Goal: Task Accomplishment & Management: Use online tool/utility

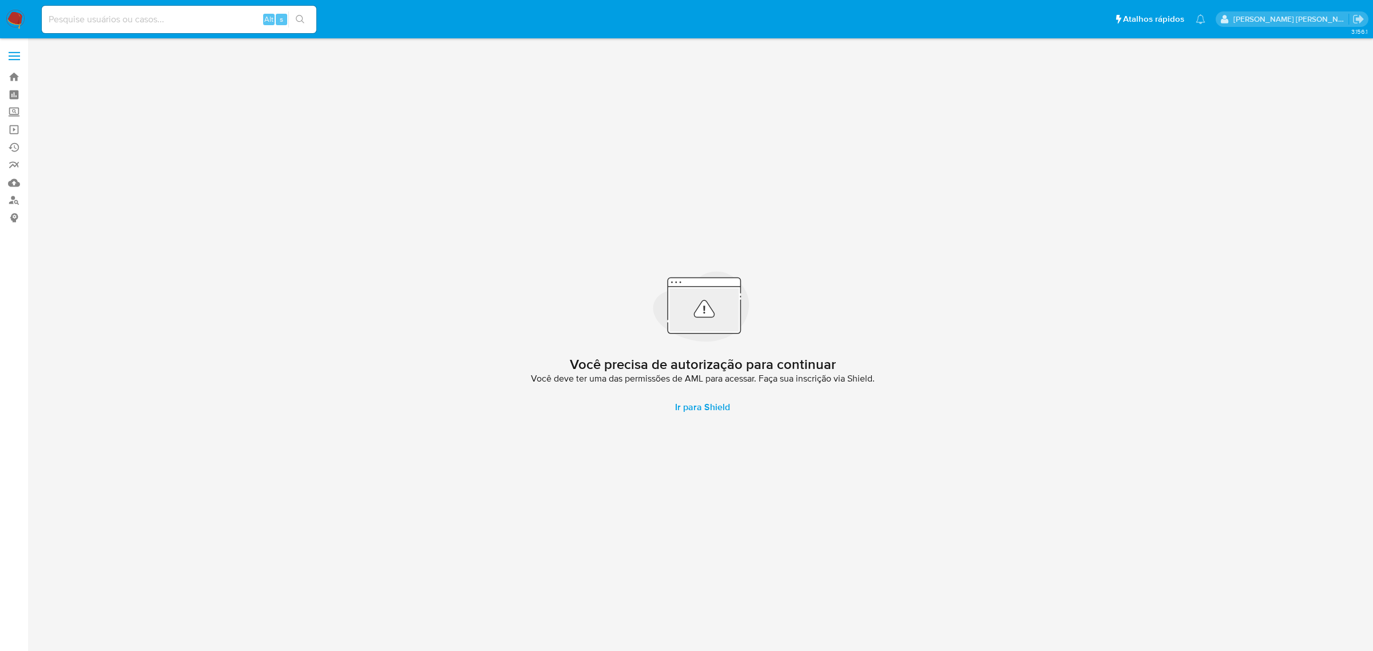
click at [15, 50] on label at bounding box center [14, 56] width 29 height 24
click at [0, 0] on input "checkbox" at bounding box center [0, 0] width 0 height 0
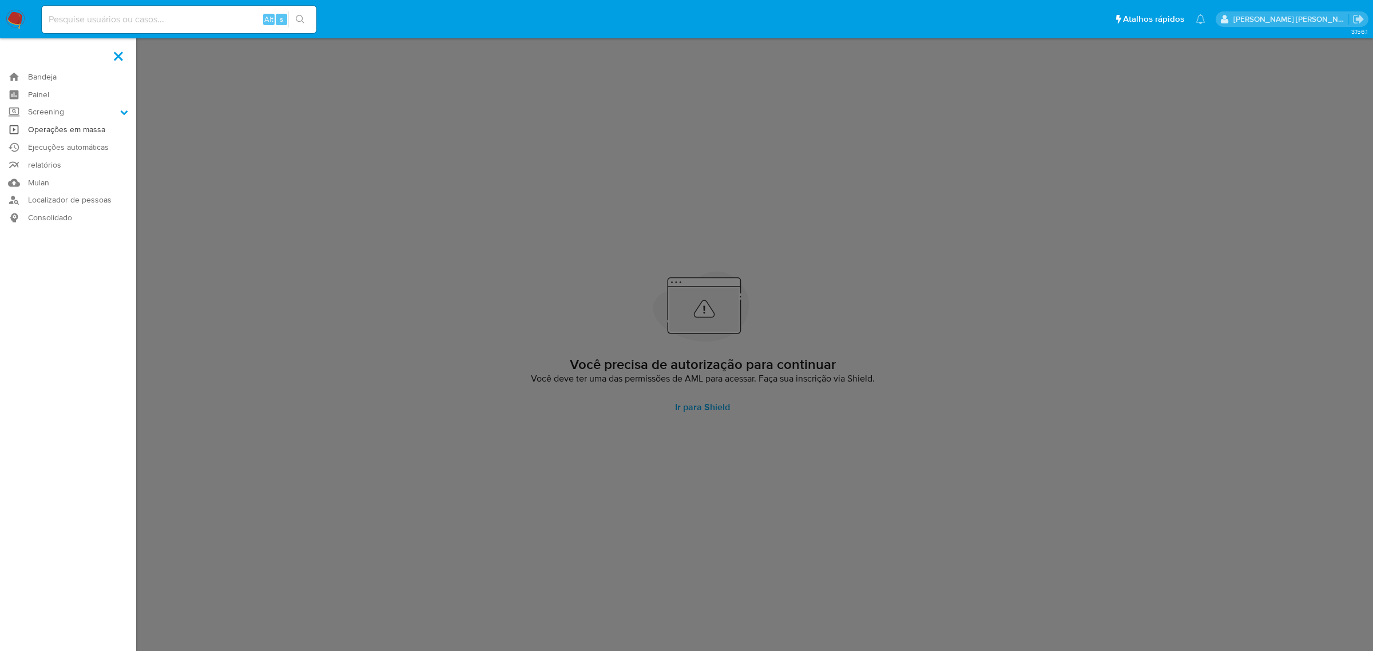
click at [66, 129] on link "Operações em massa" at bounding box center [68, 130] width 136 height 18
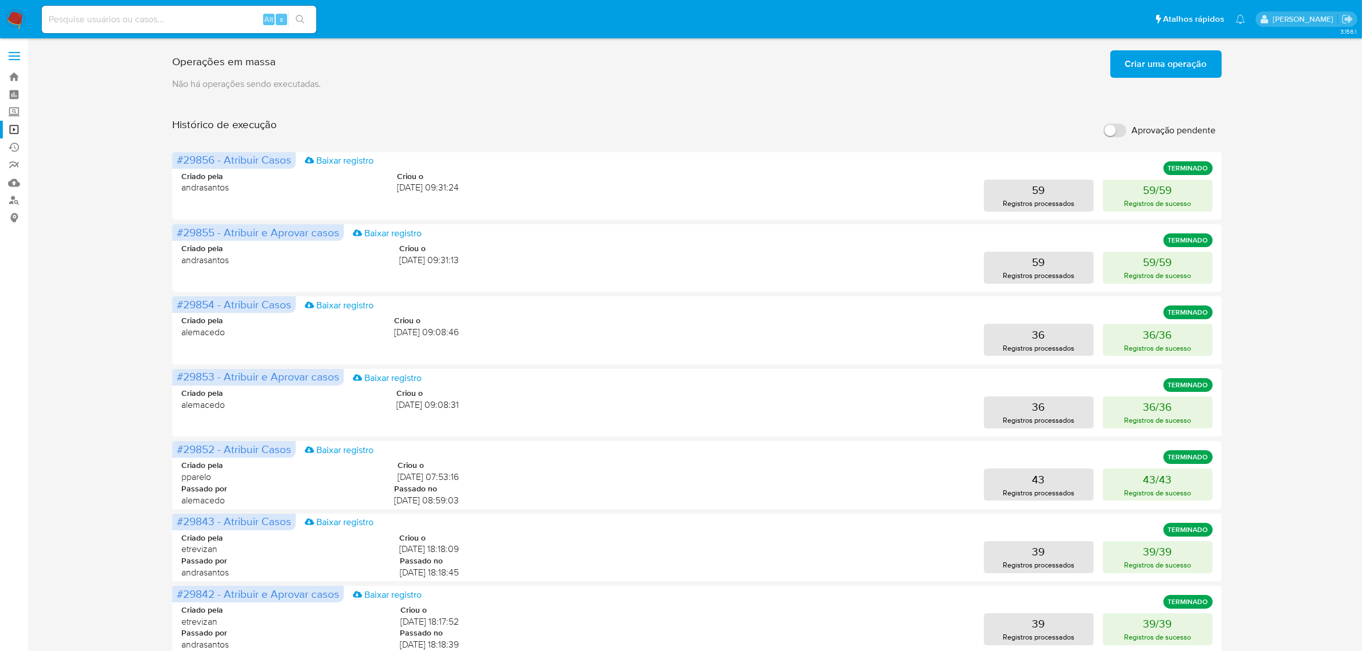
click at [1205, 70] on span "Criar uma operação" at bounding box center [1166, 63] width 82 height 25
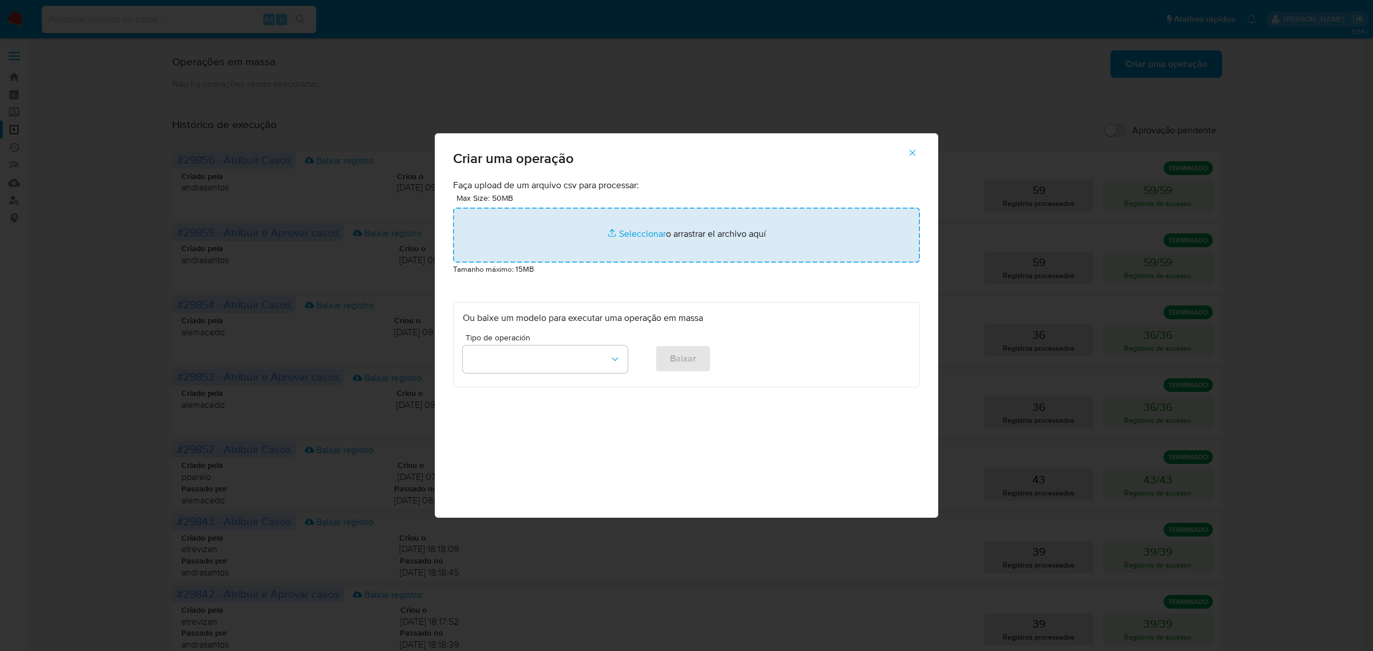
click at [647, 232] on input "file" at bounding box center [686, 235] width 467 height 55
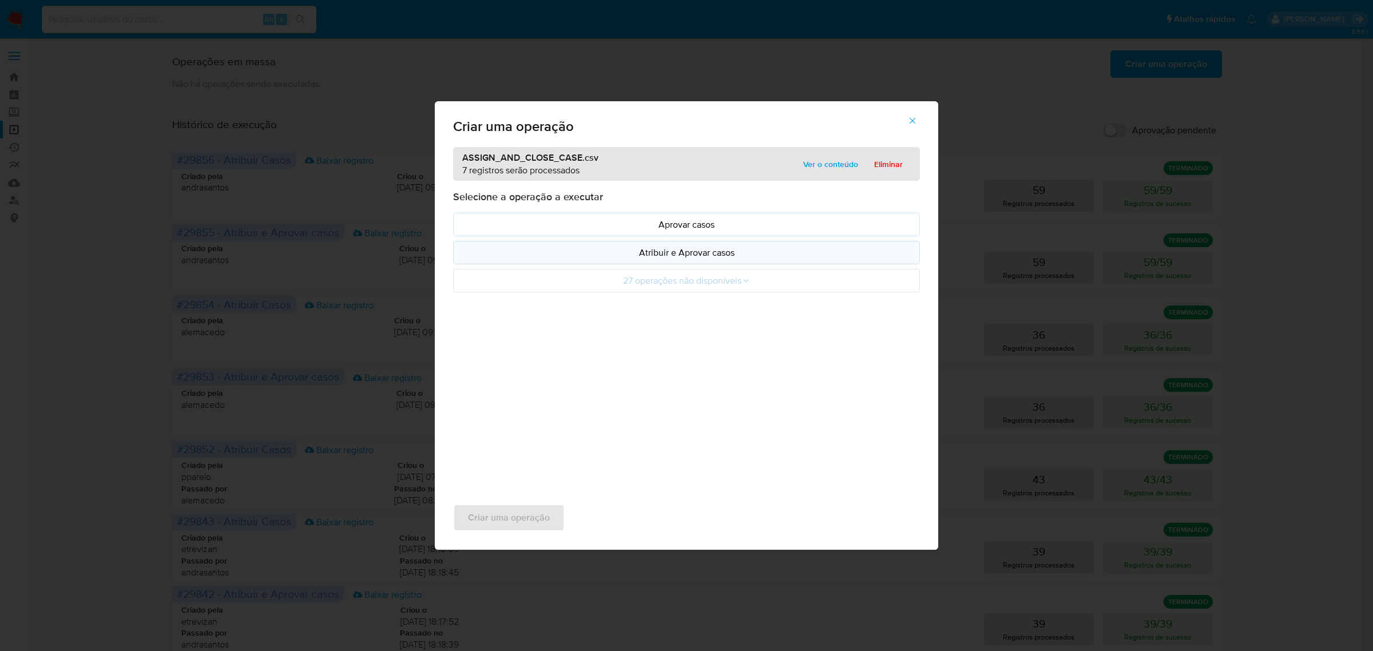
drag, startPoint x: 647, startPoint y: 232, endPoint x: 679, endPoint y: 255, distance: 39.8
click at [679, 255] on p "Atribuir e Aprovar casos" at bounding box center [686, 252] width 447 height 13
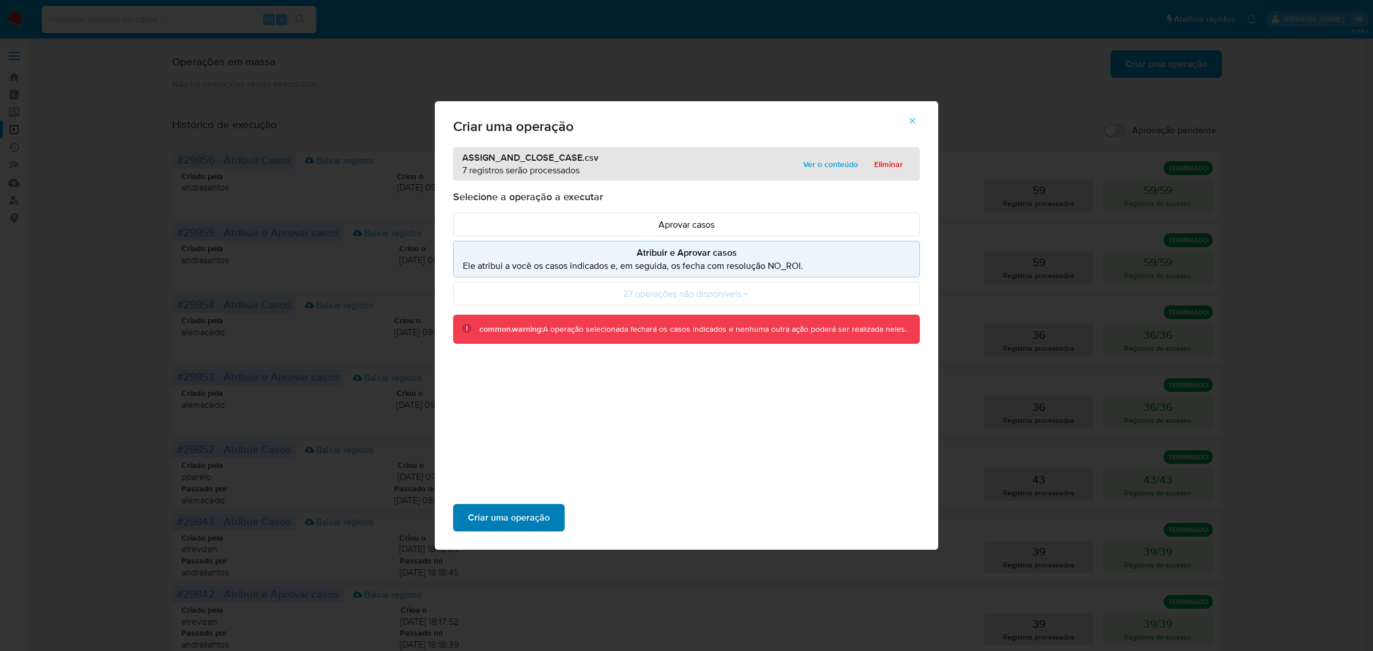
click at [506, 510] on span "Criar uma operação" at bounding box center [509, 517] width 82 height 25
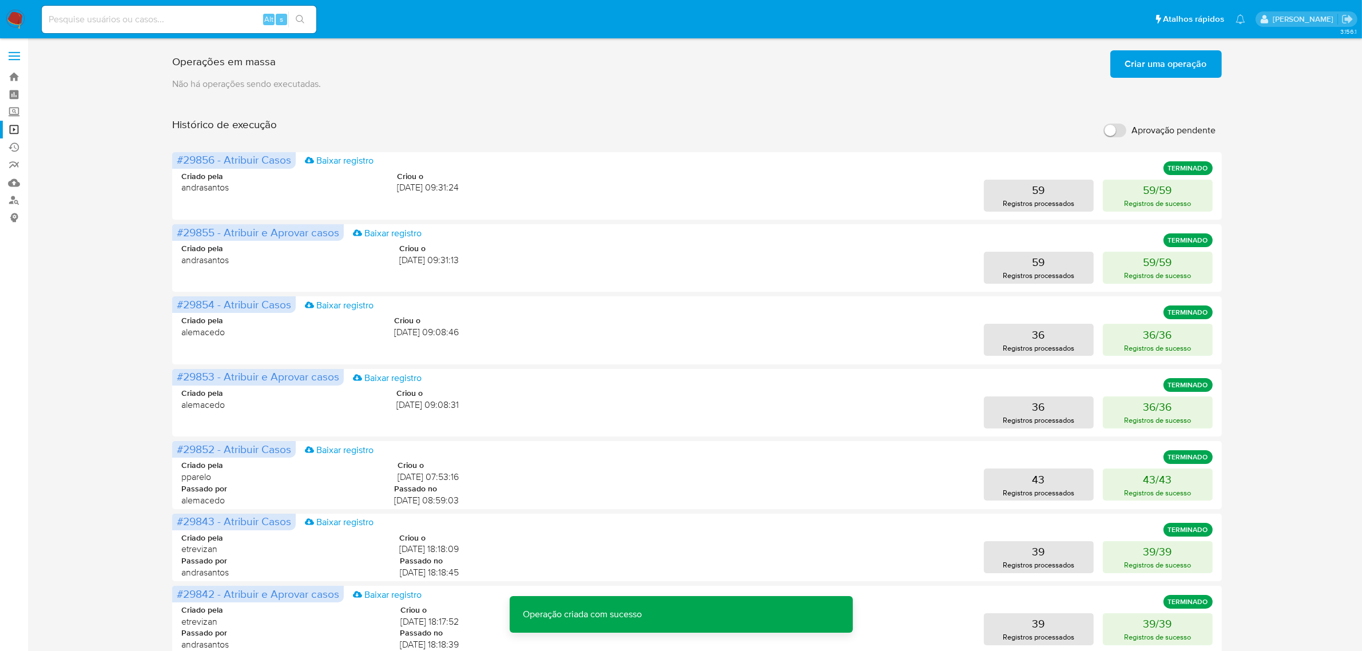
click at [1168, 53] on span "Criar uma operação" at bounding box center [1166, 63] width 82 height 25
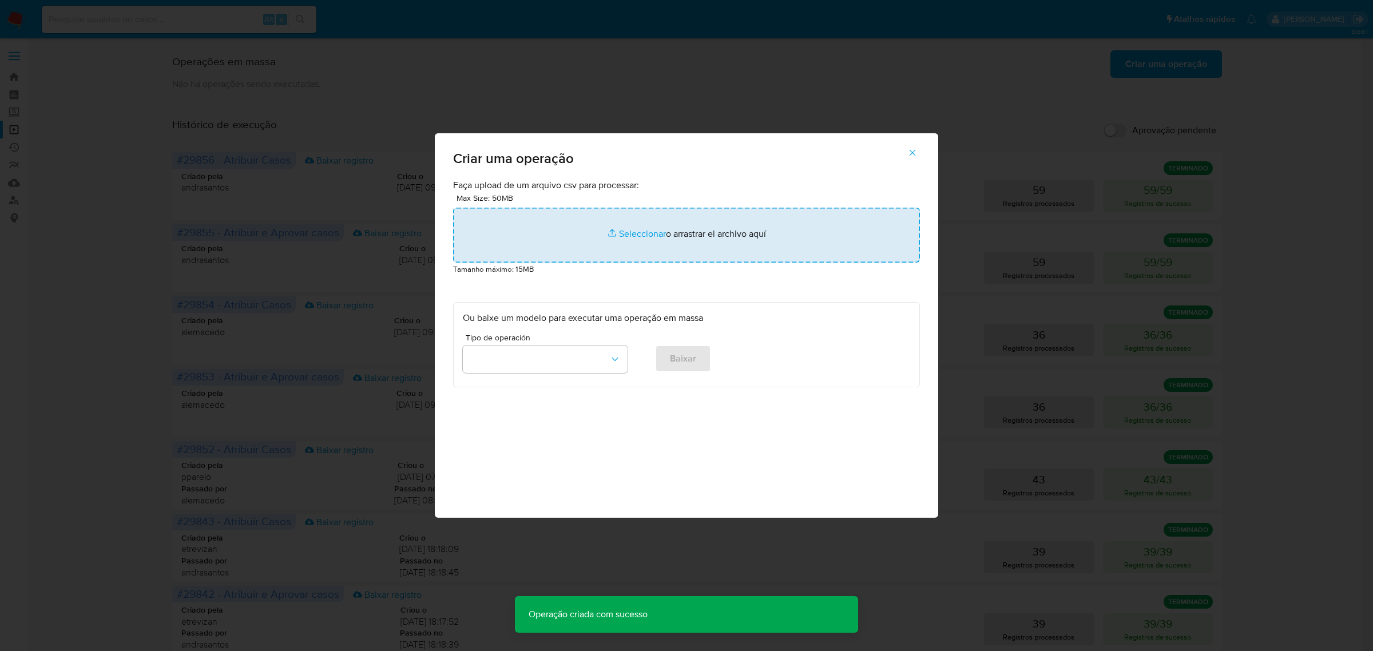
click at [652, 236] on input "file" at bounding box center [686, 235] width 467 height 55
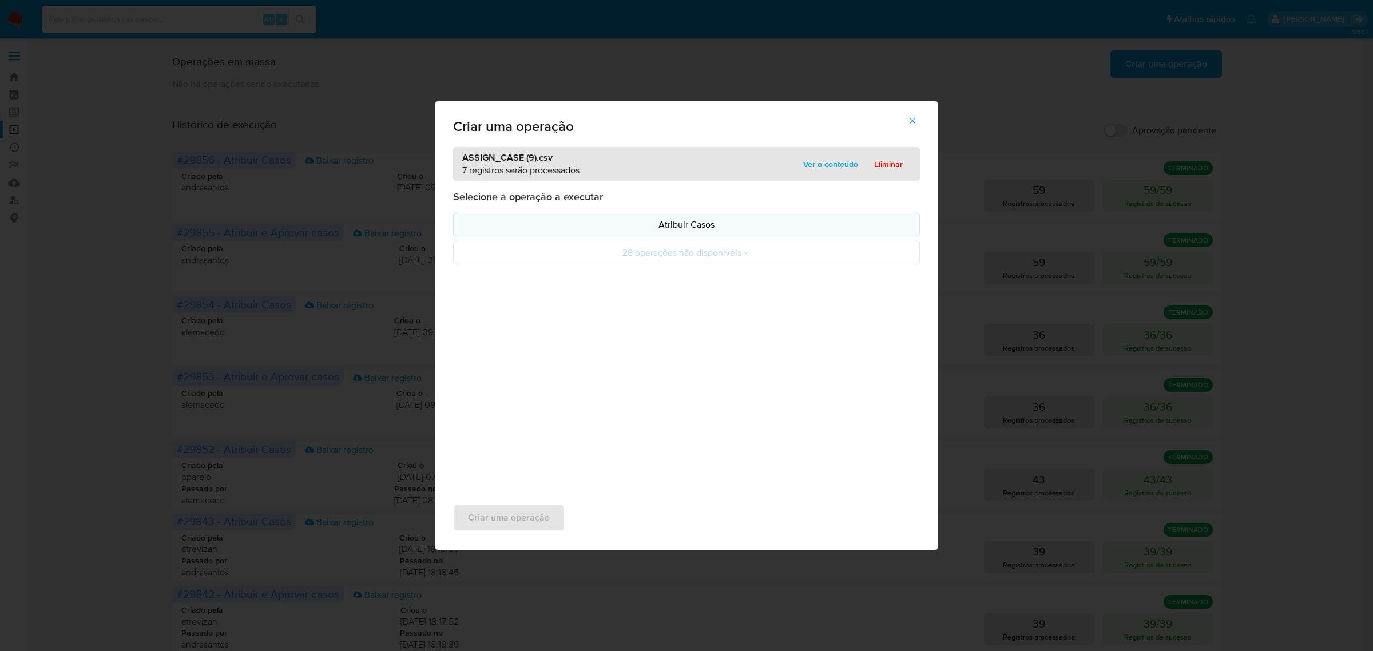
drag, startPoint x: 652, startPoint y: 236, endPoint x: 650, endPoint y: 222, distance: 14.5
click at [650, 222] on p "Atribuir Casos" at bounding box center [686, 224] width 447 height 13
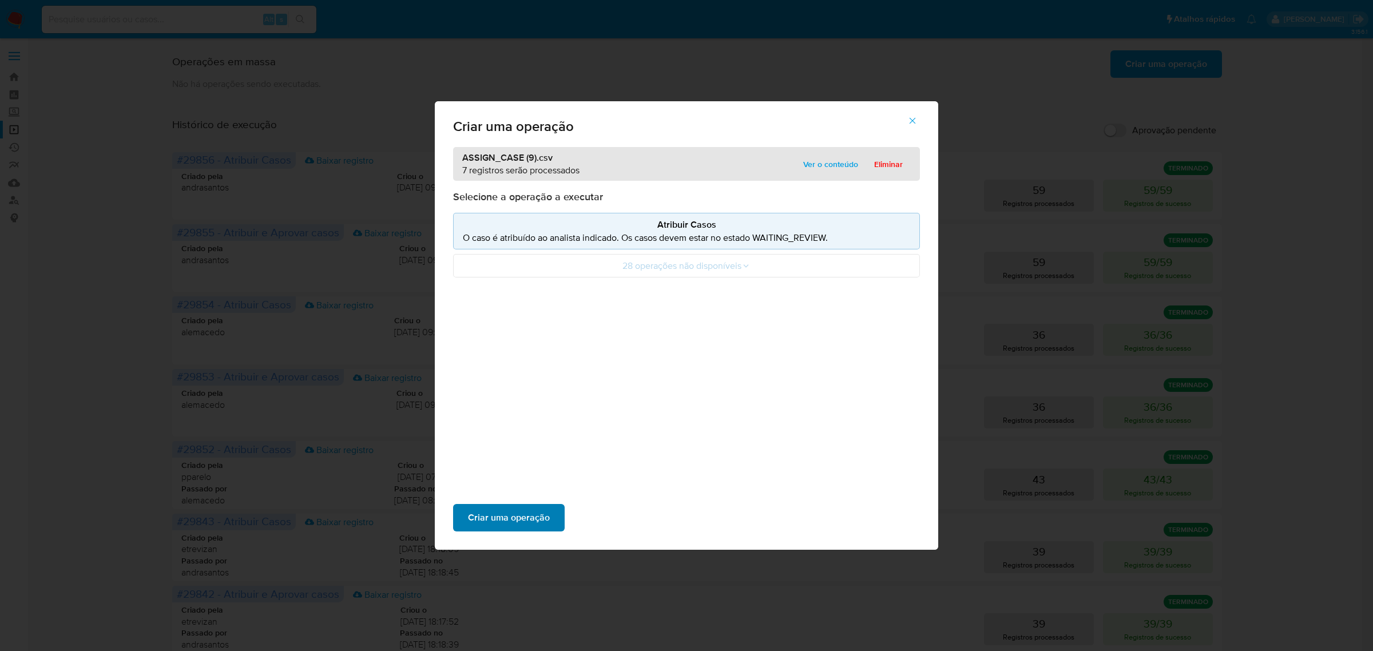
click at [533, 515] on span "Criar uma operação" at bounding box center [509, 517] width 82 height 25
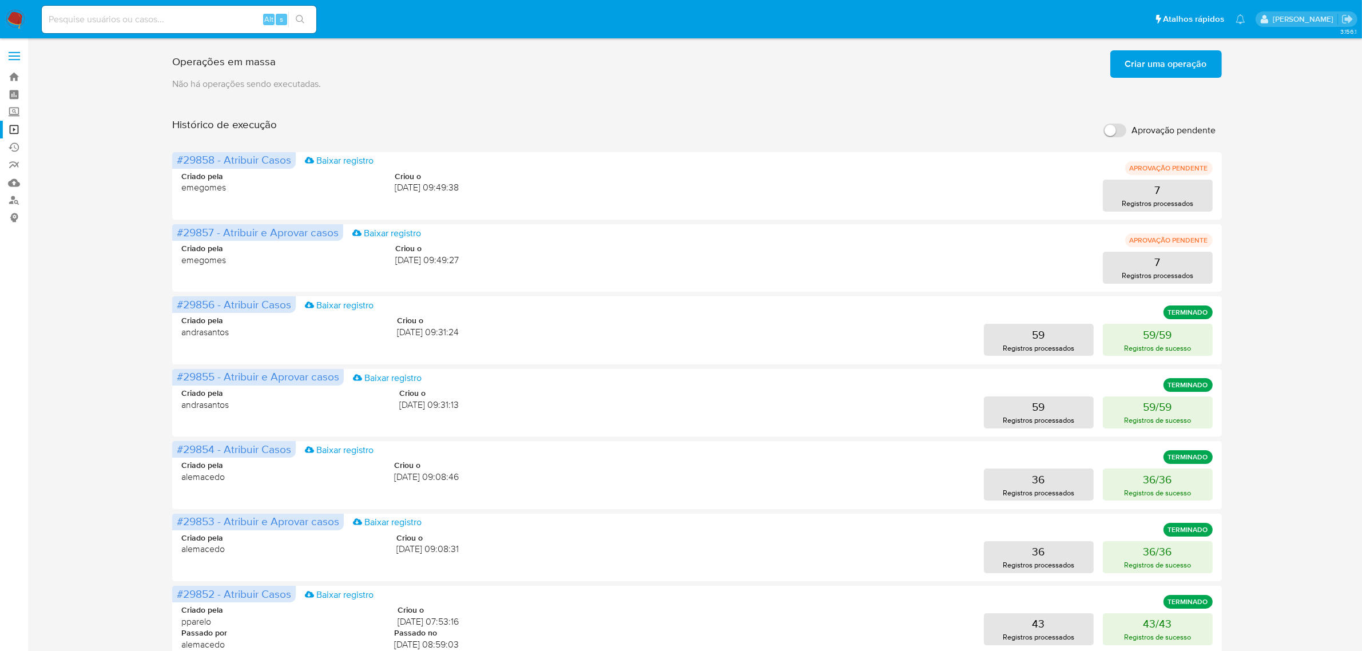
click at [427, 87] on p "Não há operações sendo executadas." at bounding box center [696, 84] width 1049 height 13
